Goal: Information Seeking & Learning: Learn about a topic

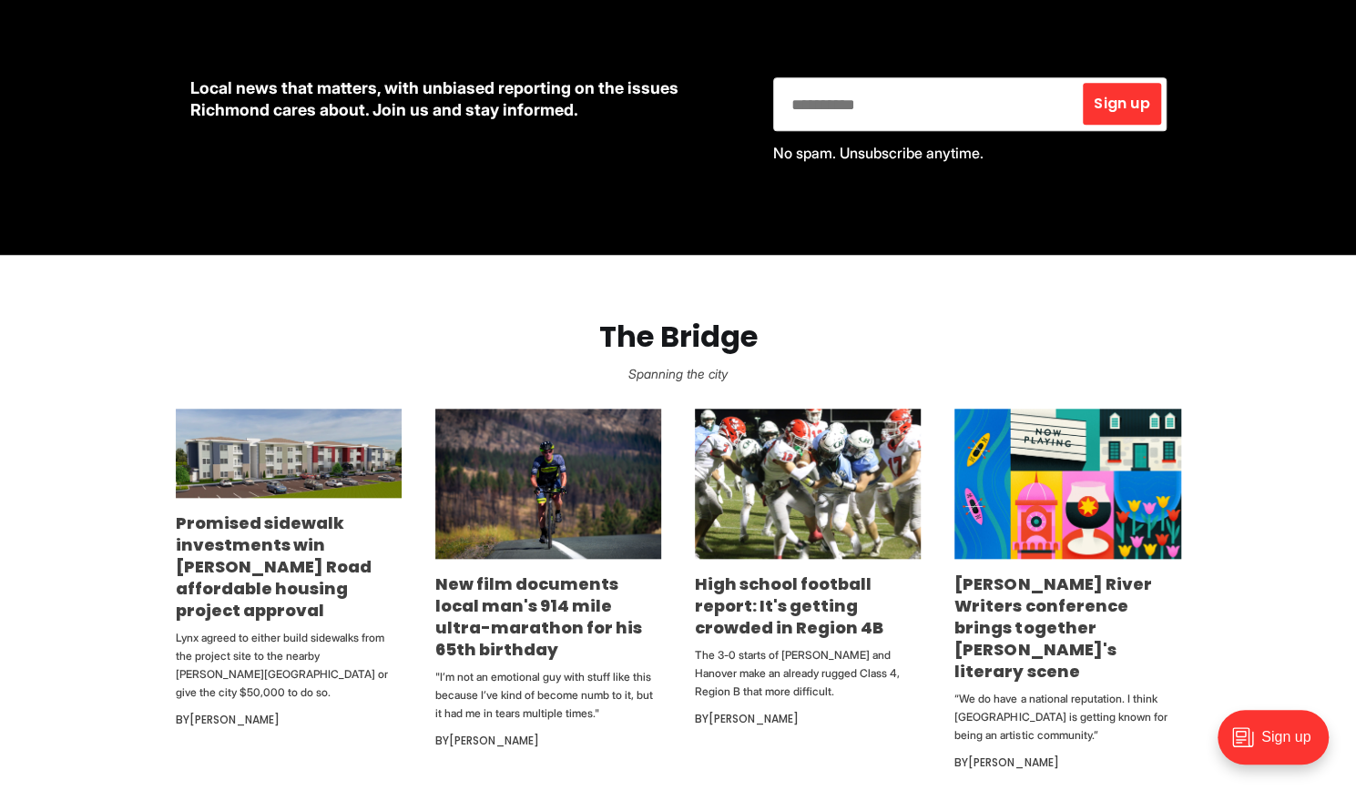
scroll to position [837, 0]
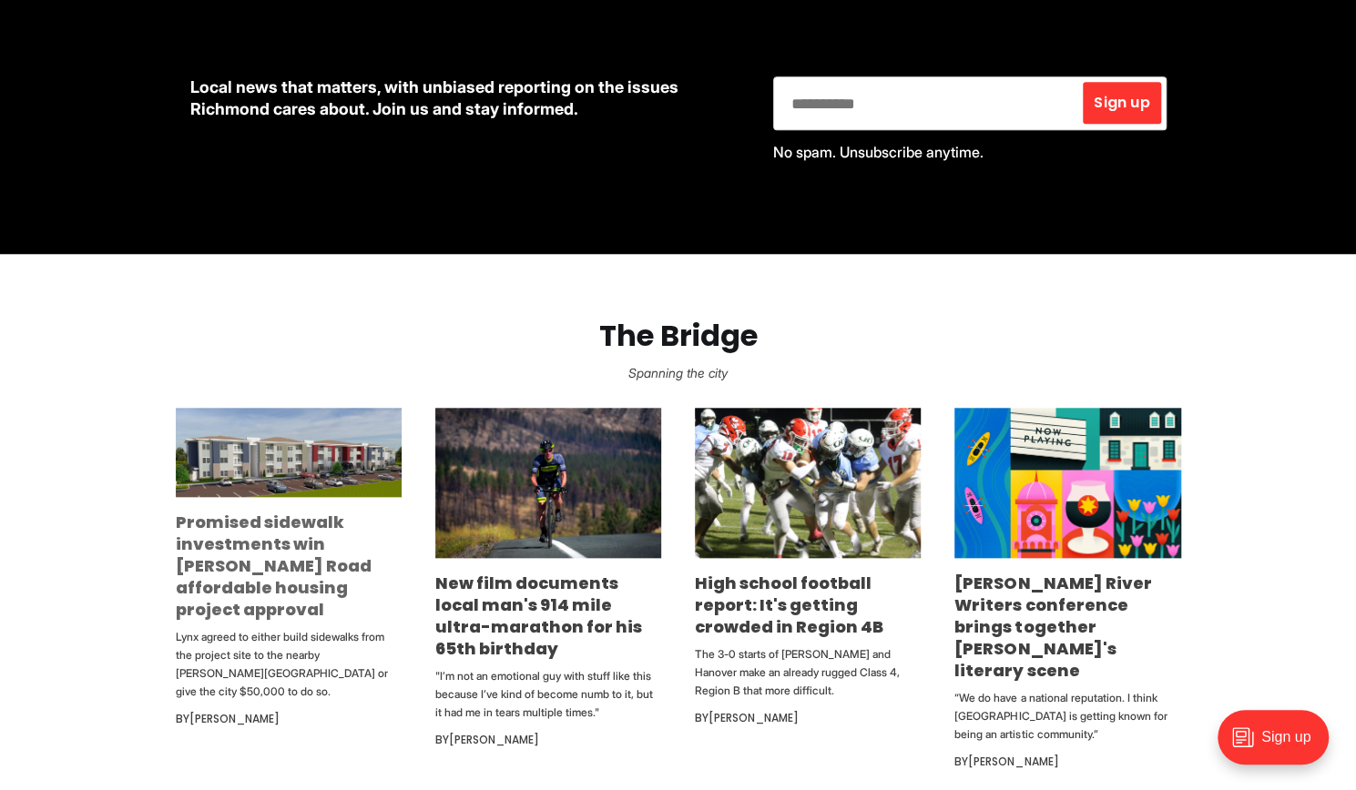
click at [312, 546] on link "Promised sidewalk investments win [PERSON_NAME] Road affordable housing project…" at bounding box center [274, 566] width 196 height 110
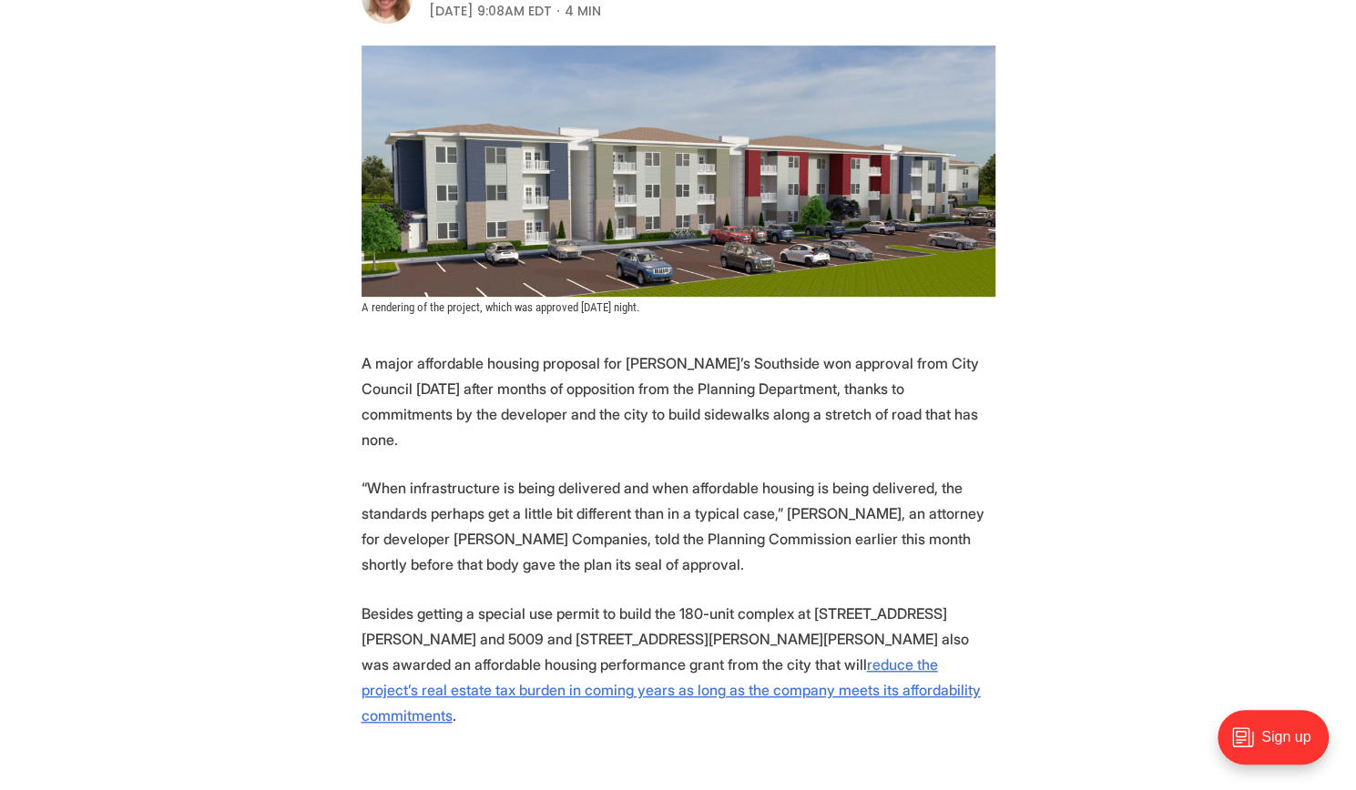
scroll to position [477, 0]
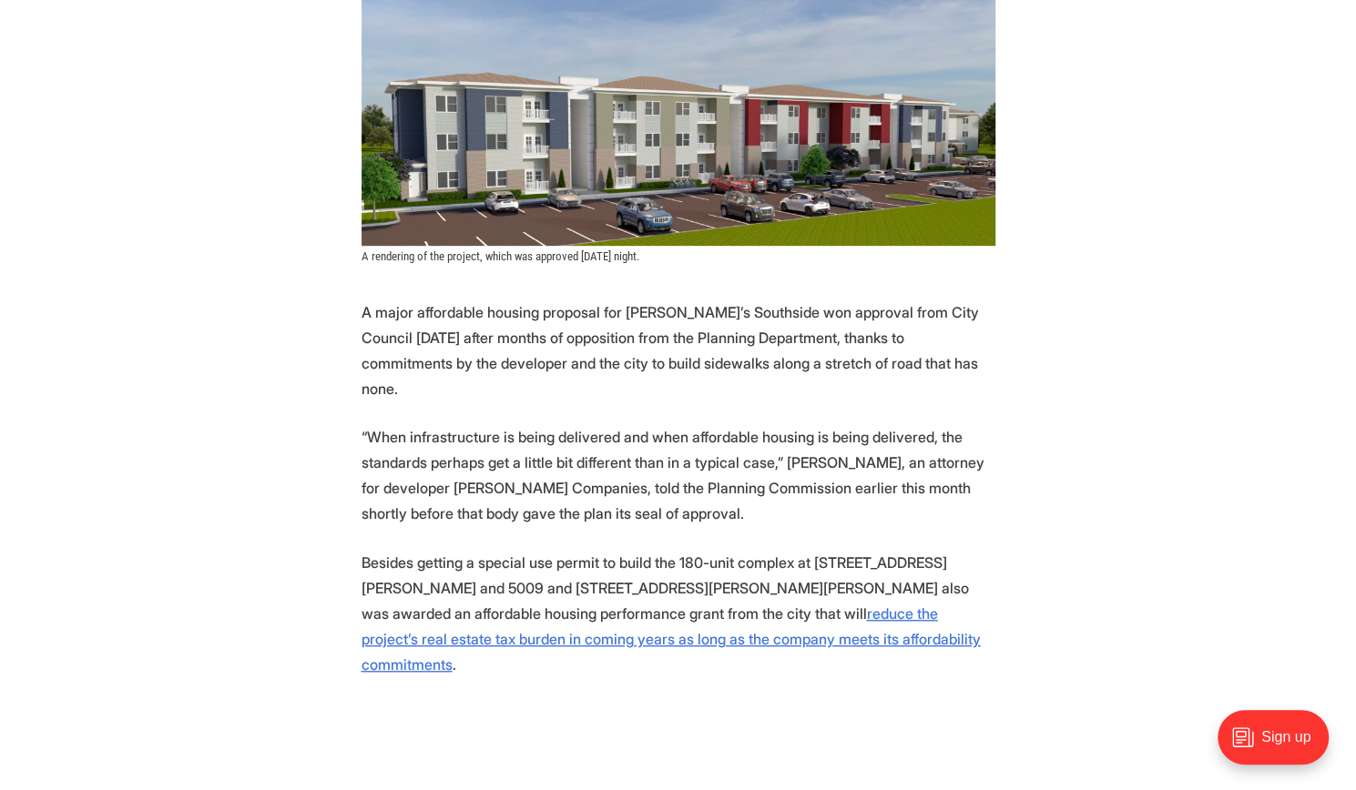
click at [616, 424] on p "“When infrastructure is being delivered and when affordable housing is being de…" at bounding box center [678, 475] width 634 height 102
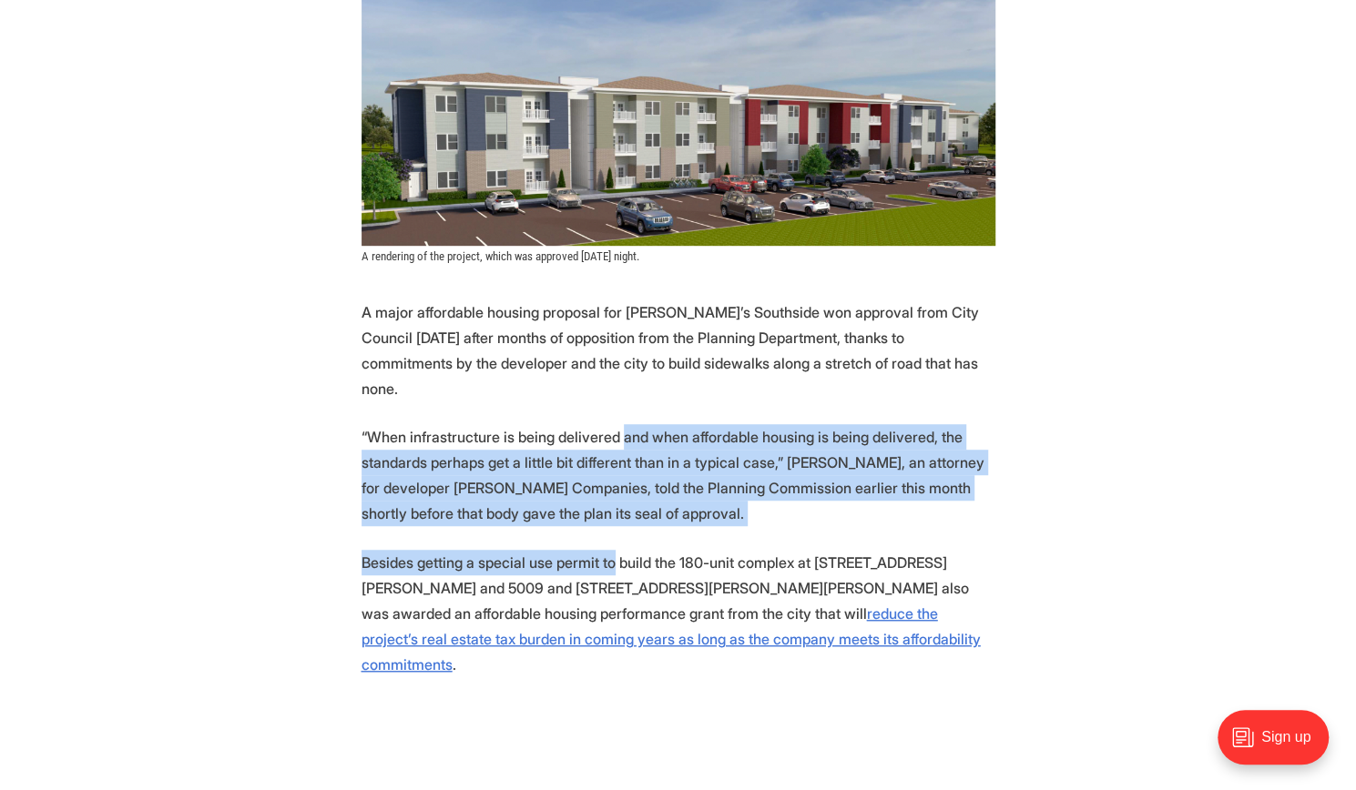
drag, startPoint x: 616, startPoint y: 371, endPoint x: 600, endPoint y: 491, distance: 120.4
click at [600, 550] on p "Besides getting a special use permit to build the 180-unit complex at 5015 Snea…" at bounding box center [678, 613] width 634 height 127
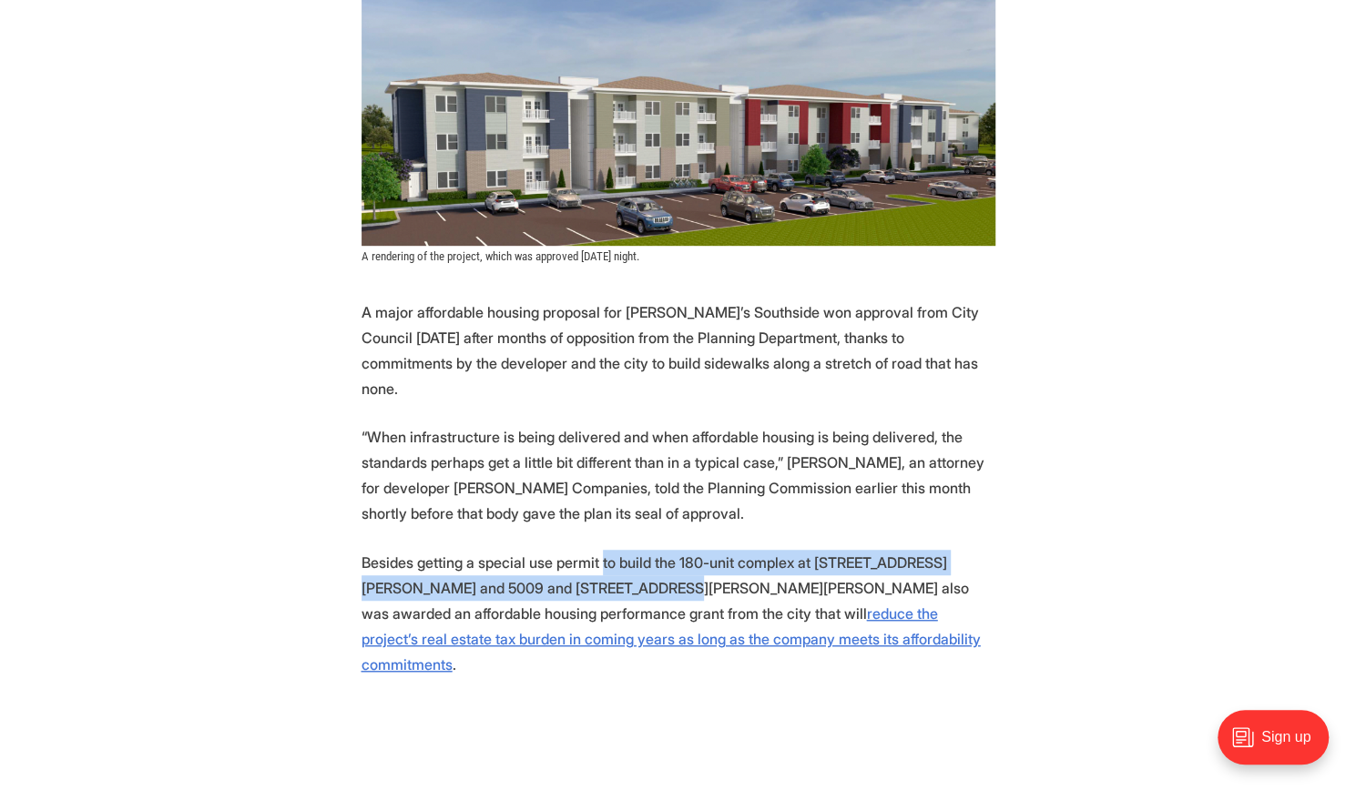
drag, startPoint x: 600, startPoint y: 491, endPoint x: 599, endPoint y: 525, distance: 34.6
click at [599, 550] on p "Besides getting a special use permit to build the 180-unit complex at 5015 Snea…" at bounding box center [678, 613] width 634 height 127
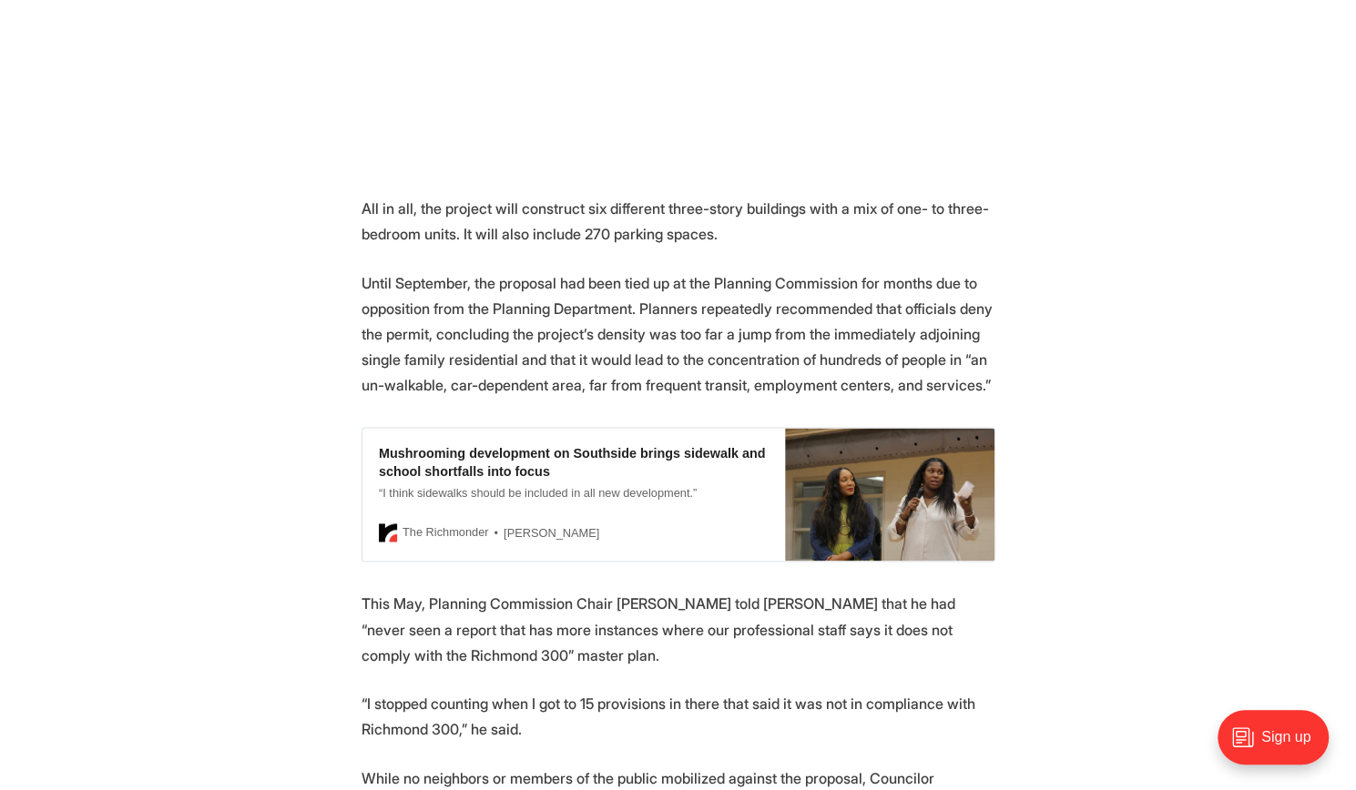
scroll to position [1416, 0]
click at [565, 269] on p "Until September, the proposal had been tied up at the Planning Commission for m…" at bounding box center [678, 332] width 634 height 127
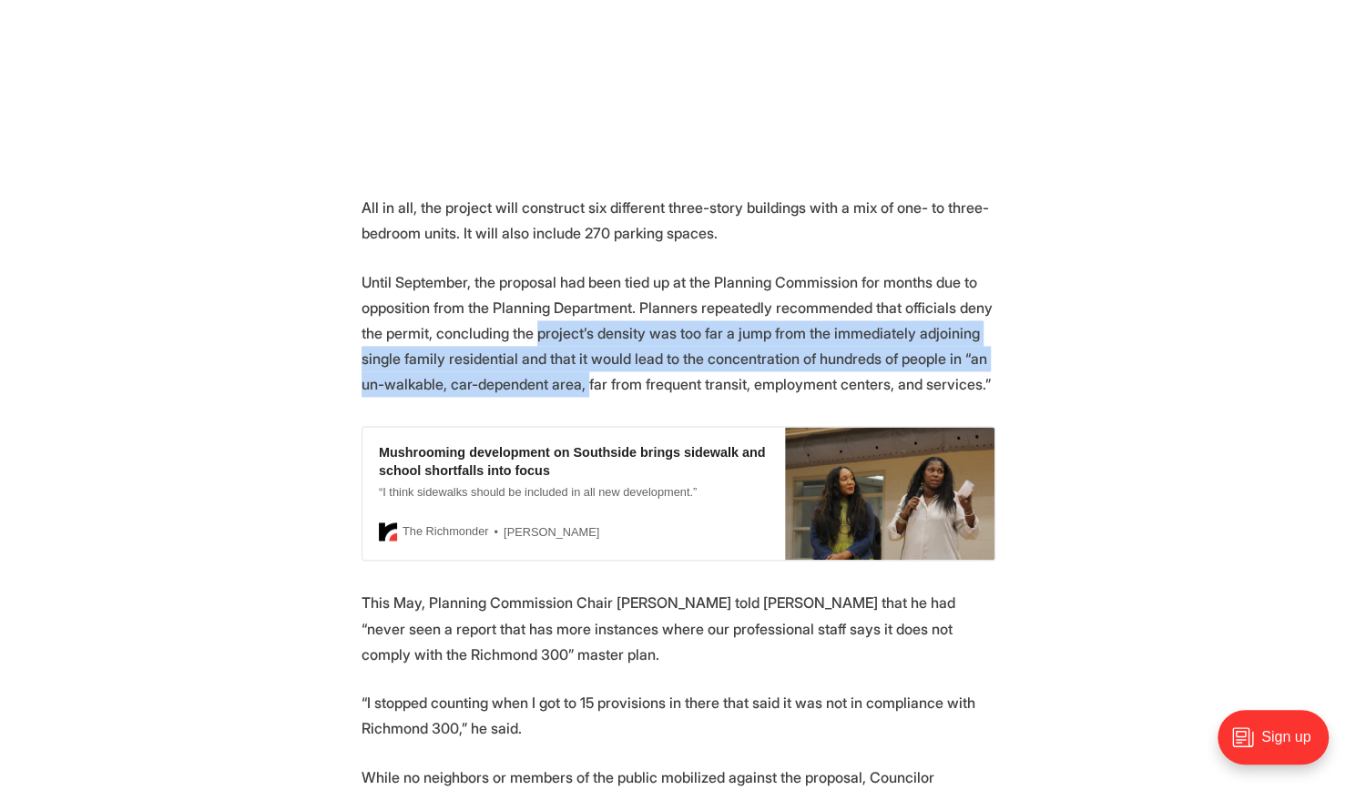
drag, startPoint x: 565, startPoint y: 245, endPoint x: 579, endPoint y: 287, distance: 44.0
click at [579, 287] on p "Until September, the proposal had been tied up at the Planning Commission for m…" at bounding box center [678, 332] width 634 height 127
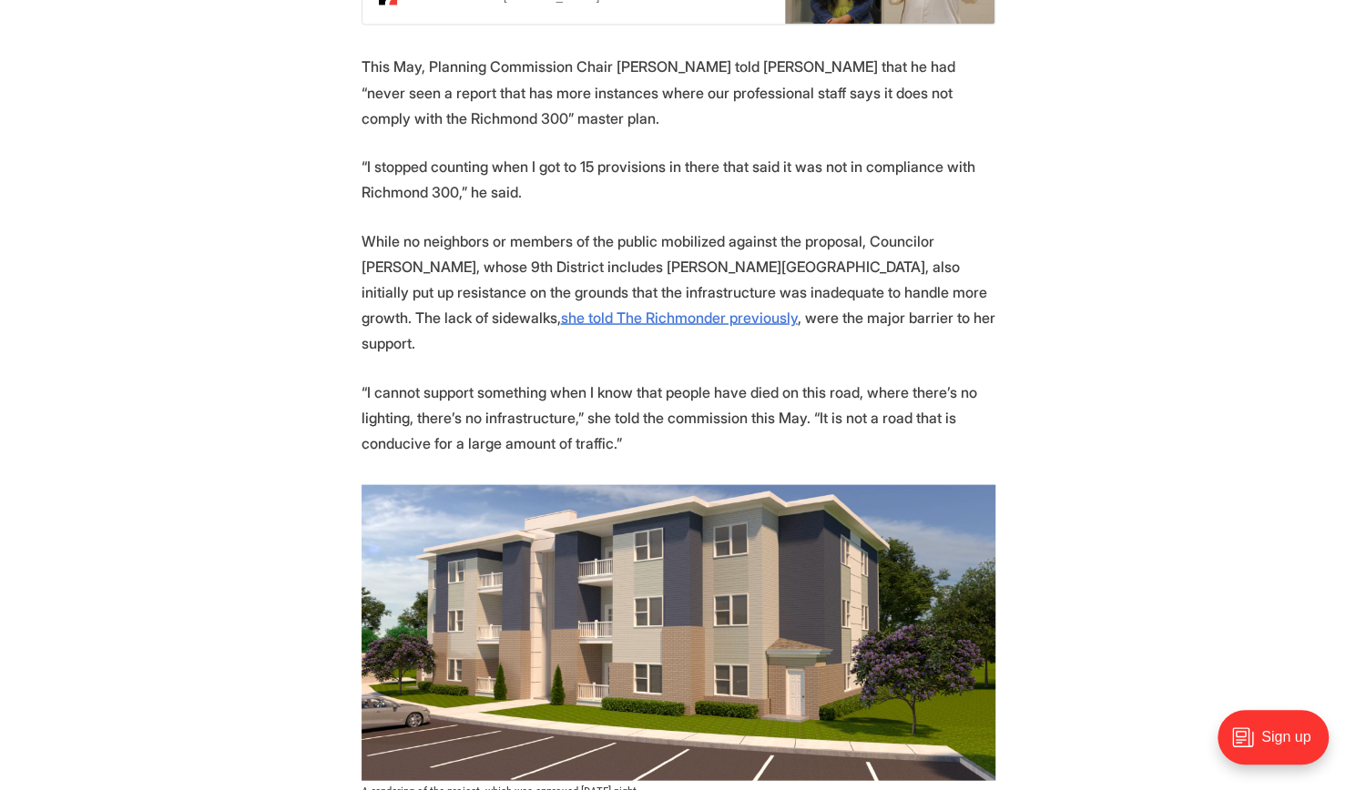
scroll to position [1998, 0]
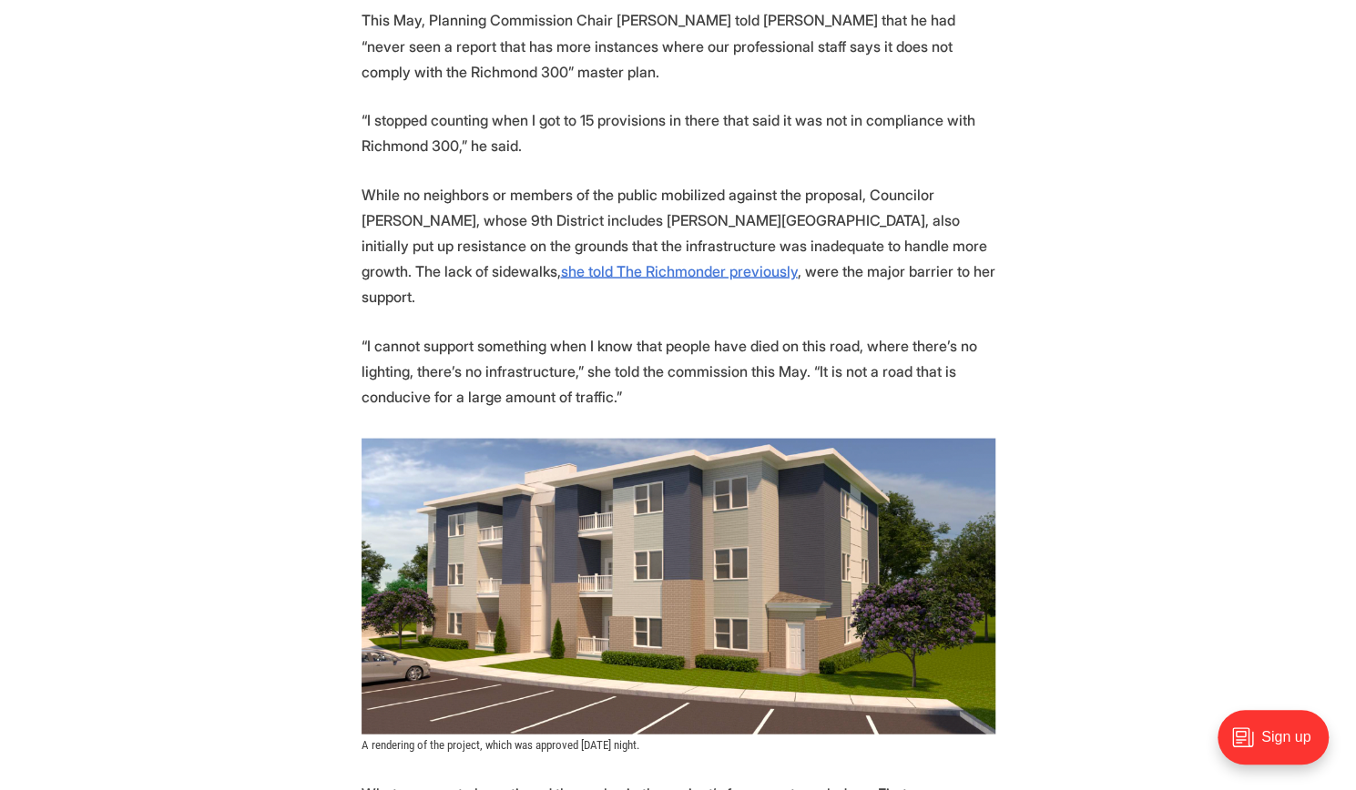
click at [602, 332] on p "“I cannot support something when I know that people have died on this road, whe…" at bounding box center [678, 370] width 634 height 76
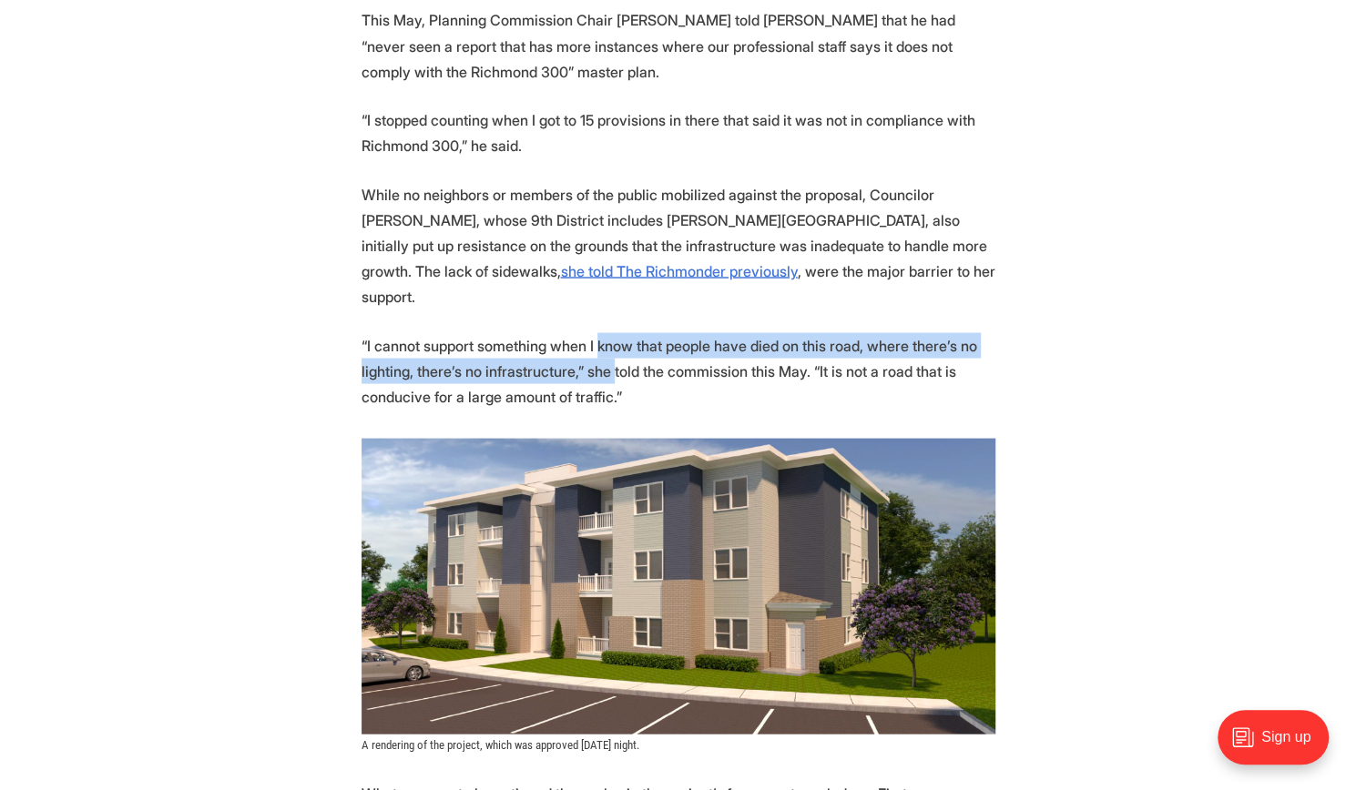
drag, startPoint x: 602, startPoint y: 227, endPoint x: 603, endPoint y: 248, distance: 21.0
click at [603, 332] on p "“I cannot support something when I know that people have died on this road, whe…" at bounding box center [678, 370] width 634 height 76
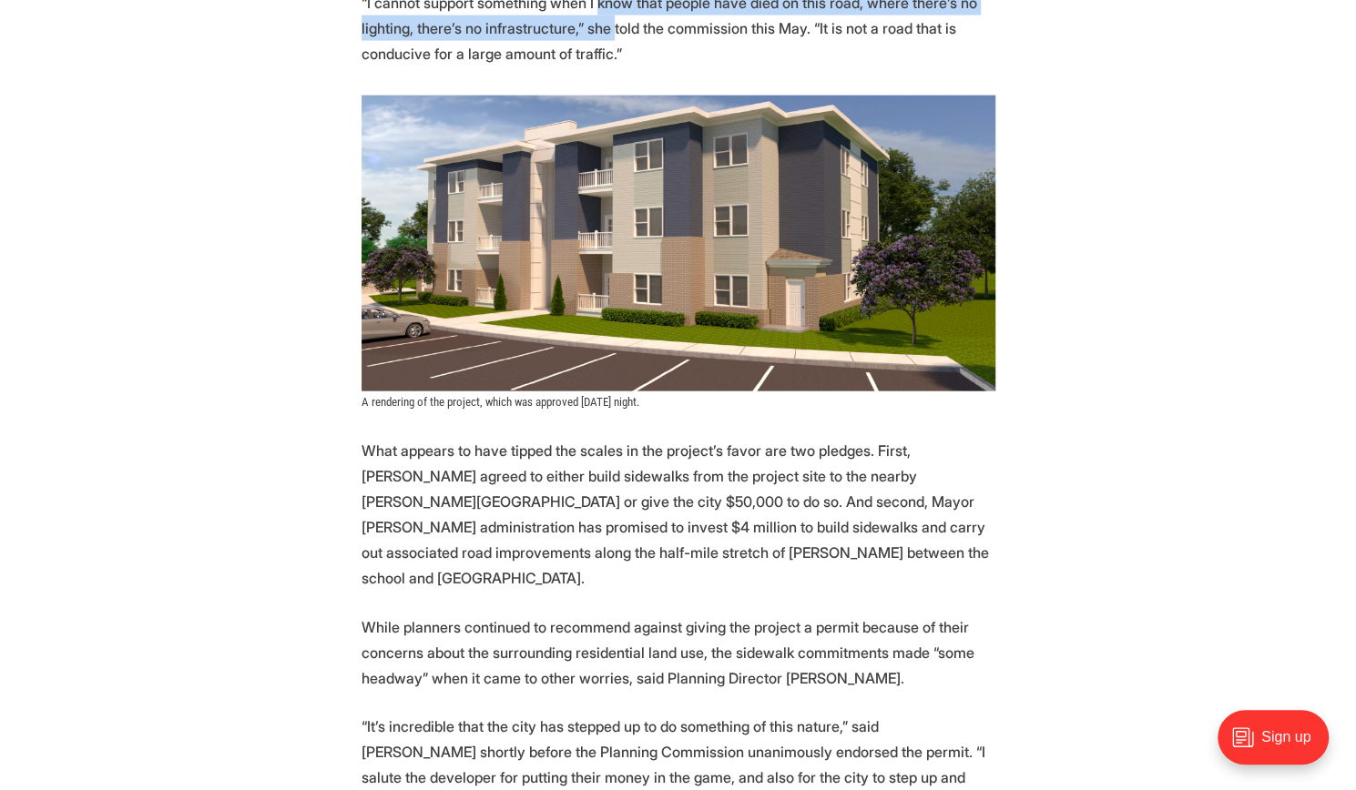
scroll to position [2342, 0]
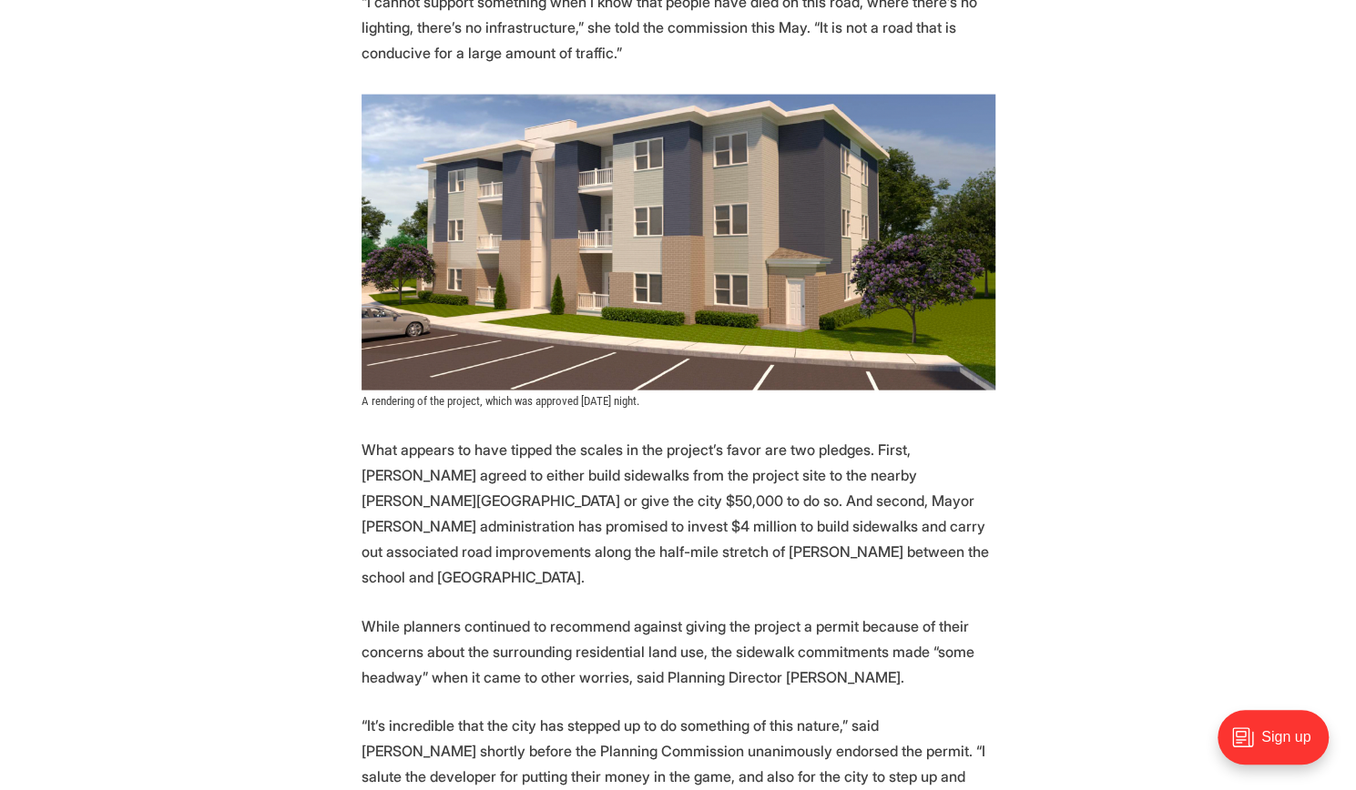
click at [580, 437] on p "What appears to have tipped the scales in the project’s favor are two pledges. …" at bounding box center [678, 513] width 634 height 153
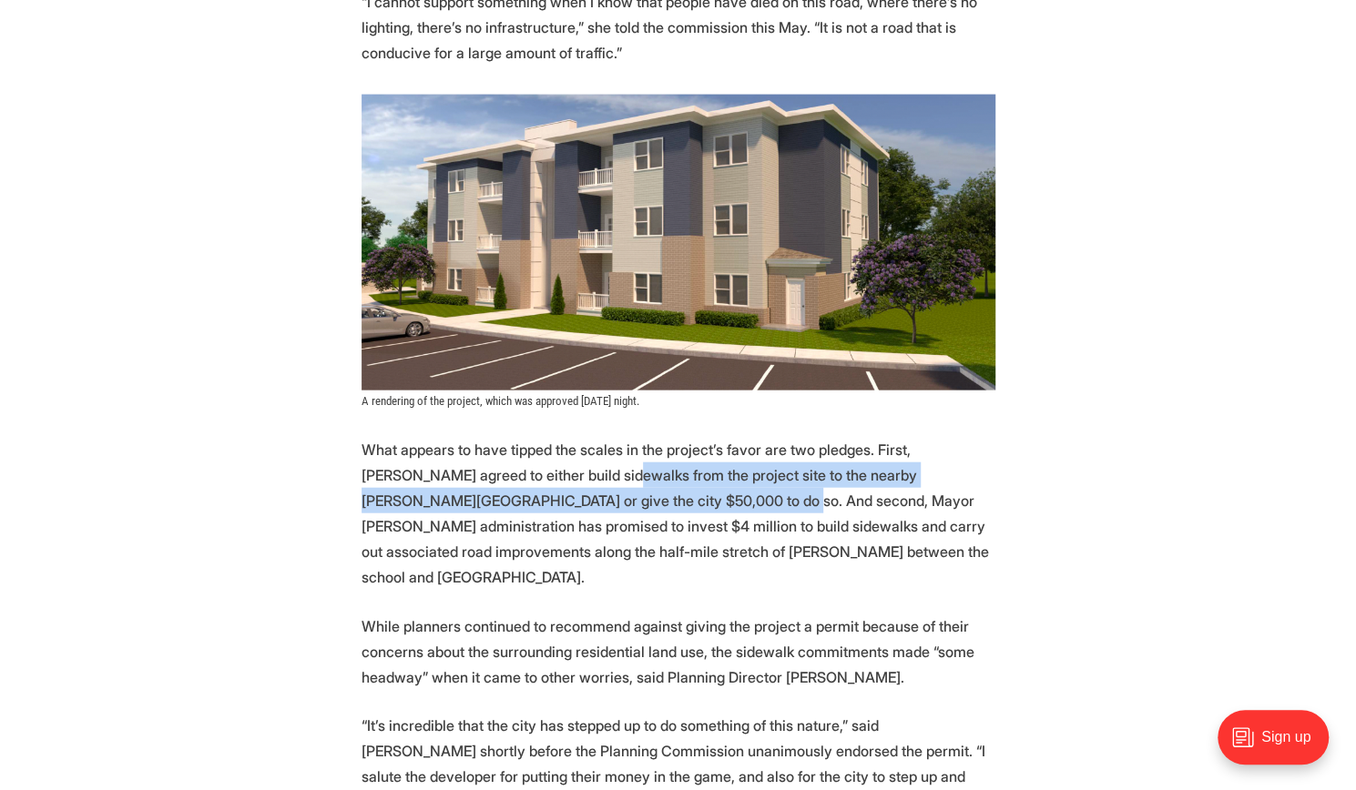
drag, startPoint x: 580, startPoint y: 352, endPoint x: 578, endPoint y: 380, distance: 27.4
click at [578, 437] on p "What appears to have tipped the scales in the project’s favor are two pledges. …" at bounding box center [678, 513] width 634 height 153
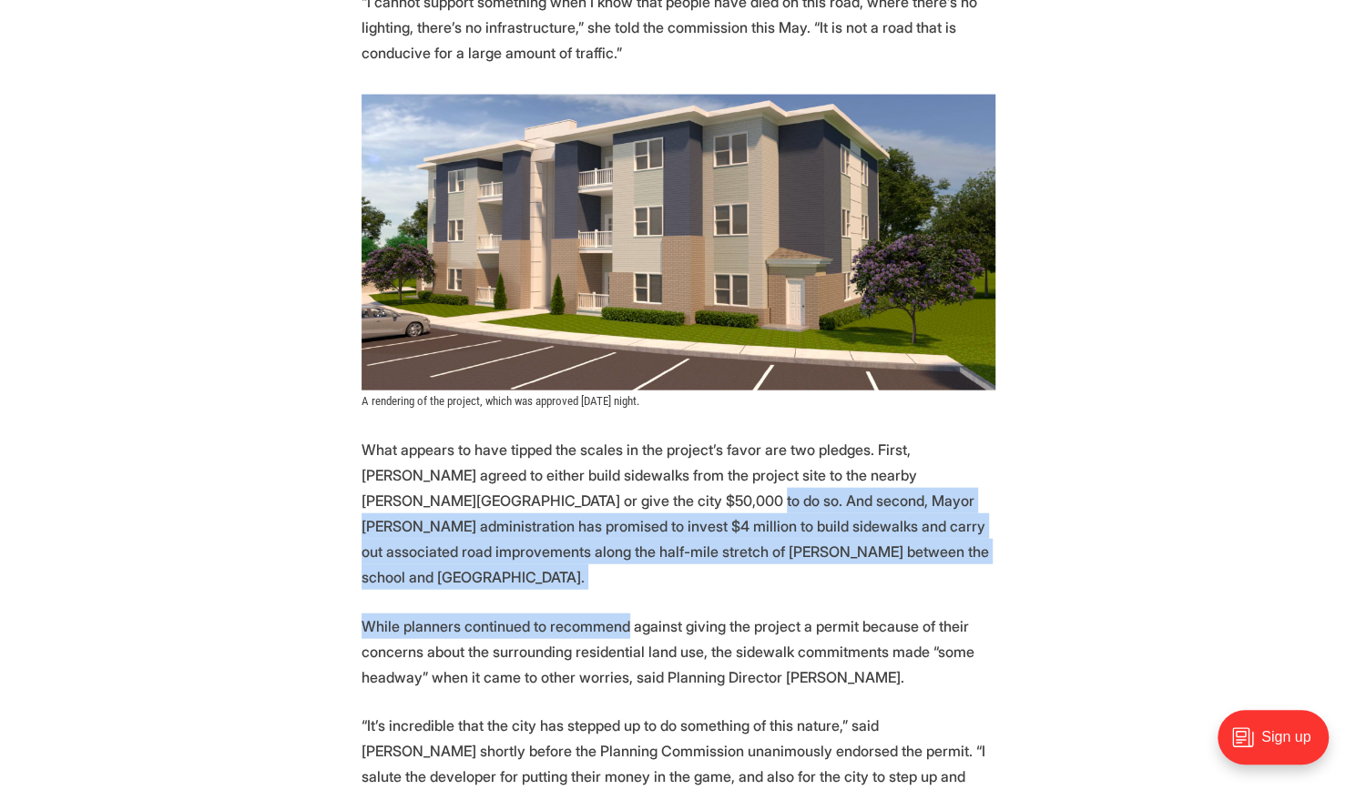
drag, startPoint x: 578, startPoint y: 380, endPoint x: 579, endPoint y: 483, distance: 103.8
click at [579, 483] on section "A major affordable housing proposal for Richmond’s Southside won approval from …" at bounding box center [678, 444] width 1356 height 4019
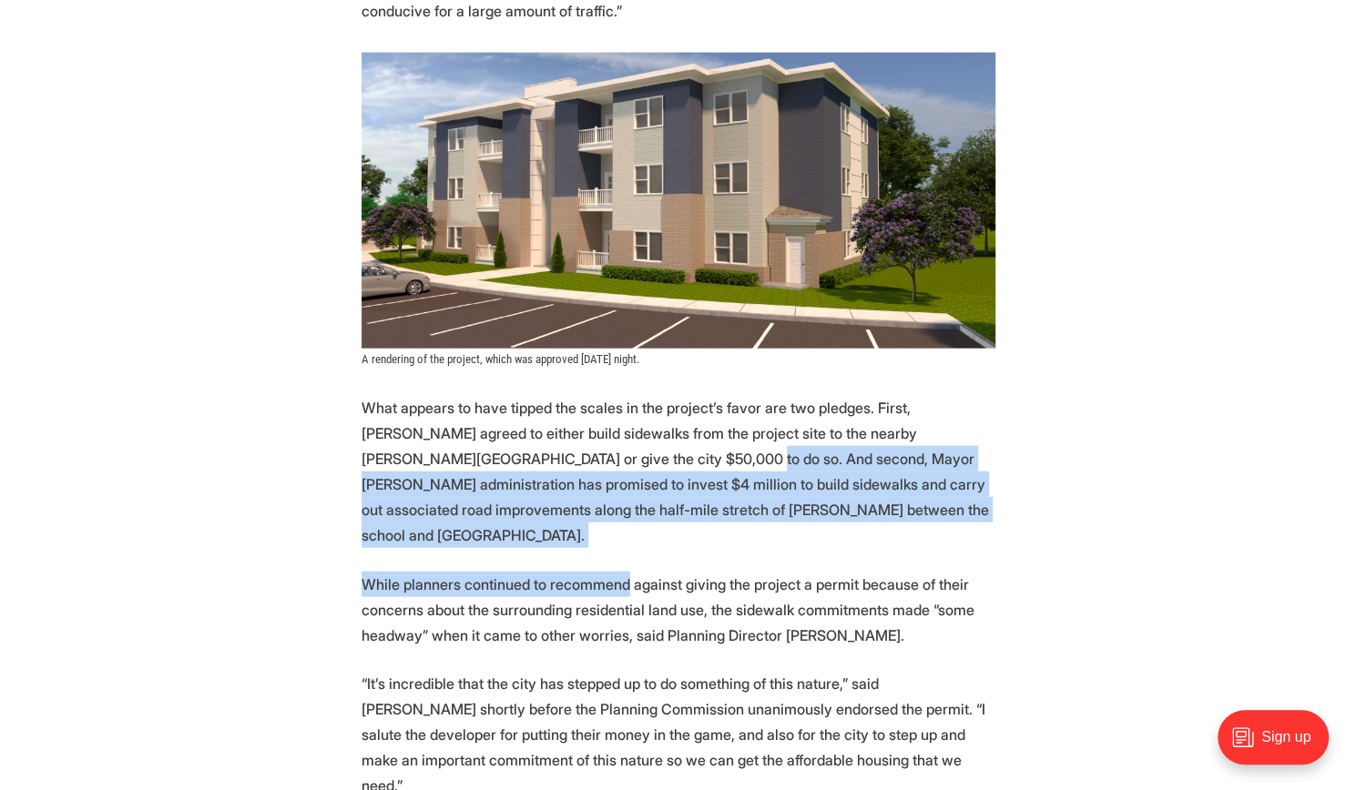
scroll to position [2405, 0]
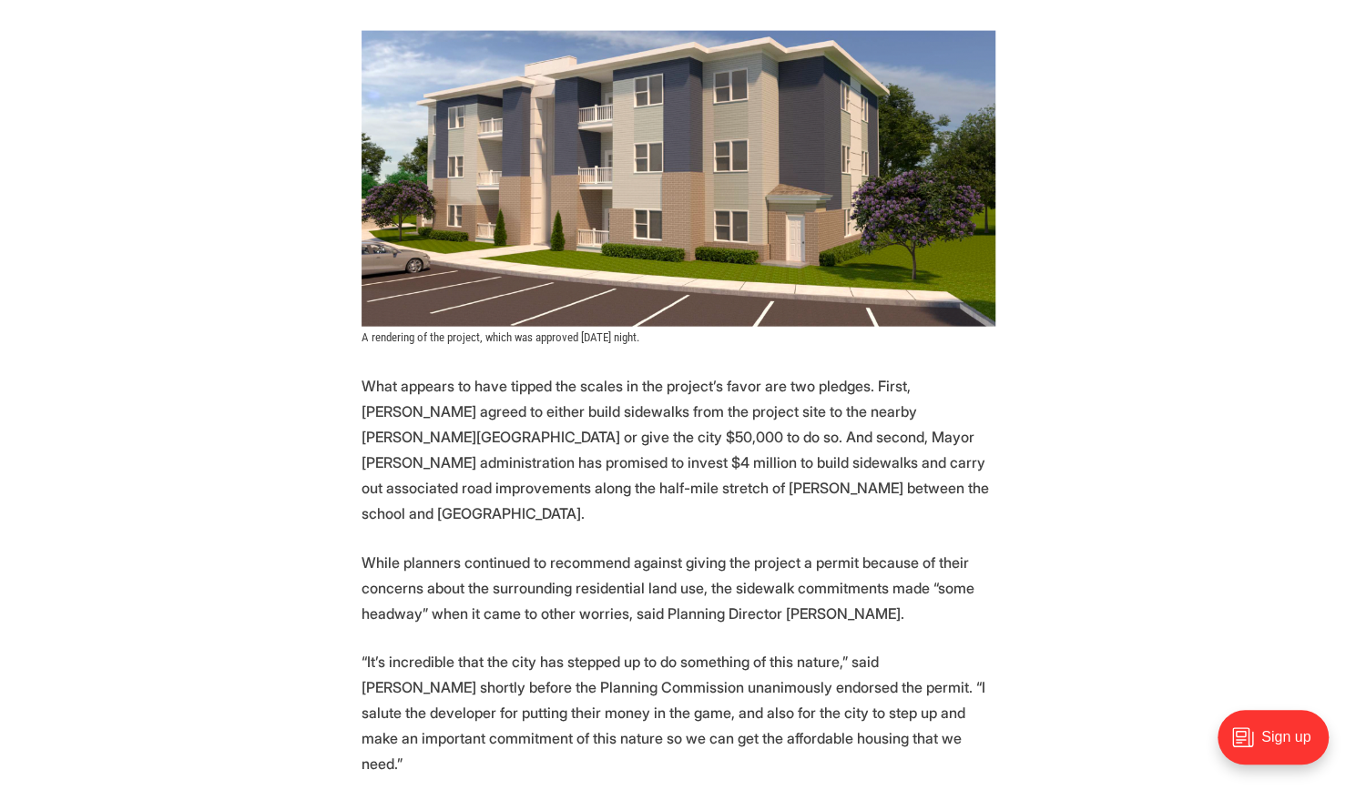
drag, startPoint x: 591, startPoint y: 464, endPoint x: 554, endPoint y: 500, distance: 50.9
click at [554, 500] on section "A major affordable housing proposal for Richmond’s Southside won approval from …" at bounding box center [678, 380] width 1356 height 4019
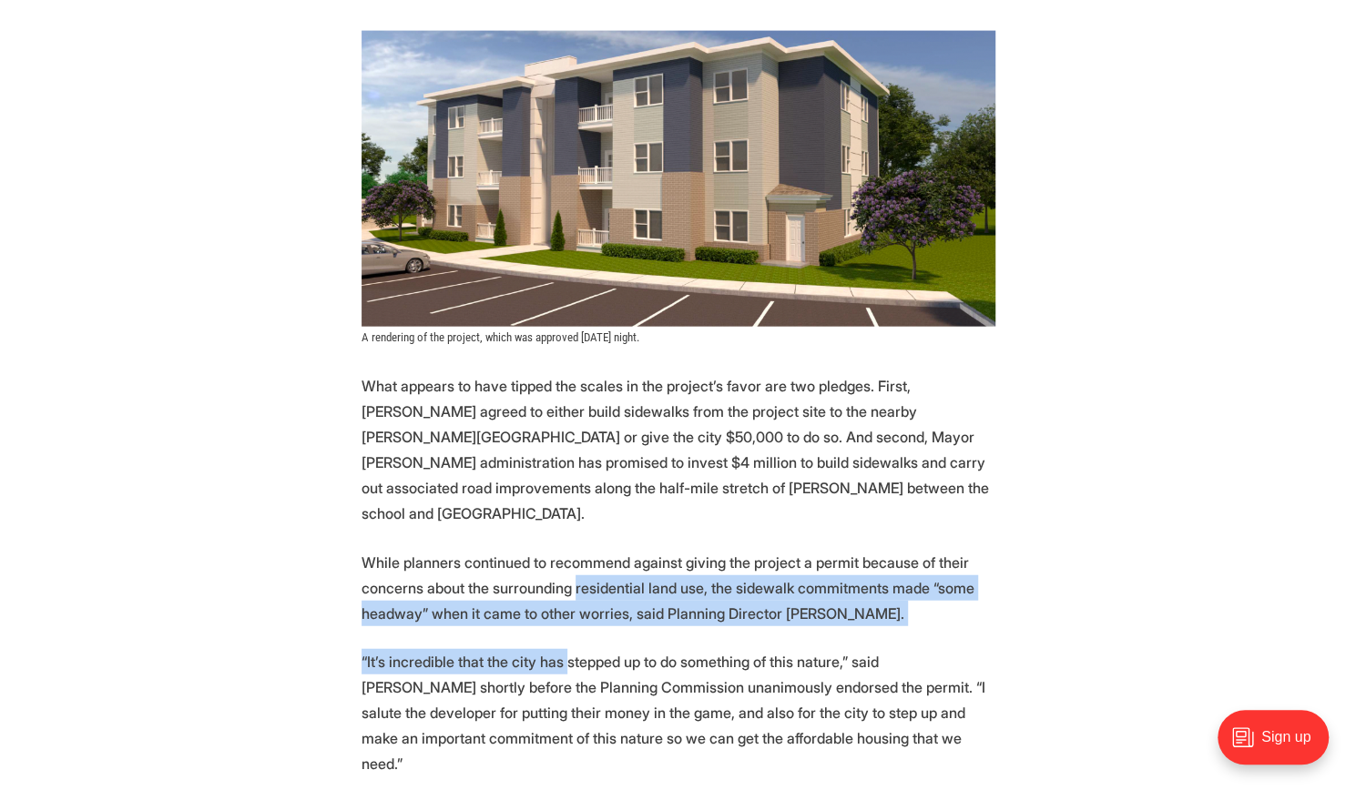
drag, startPoint x: 554, startPoint y: 500, endPoint x: 574, endPoint y: 441, distance: 62.5
click at [574, 441] on section "A major affordable housing proposal for Richmond’s Southside won approval from …" at bounding box center [678, 380] width 1356 height 4019
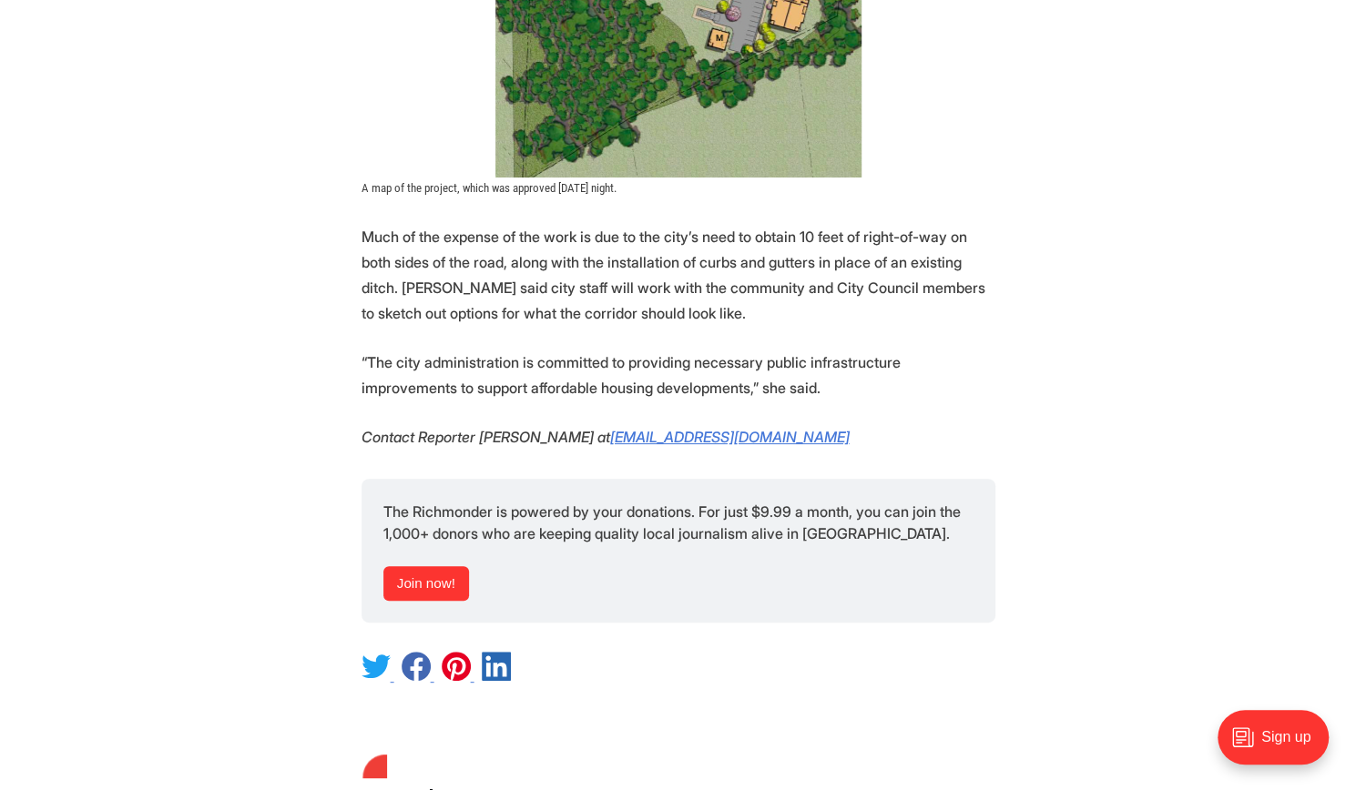
scroll to position [4110, 0]
